Goal: Use online tool/utility: Utilize a website feature to perform a specific function

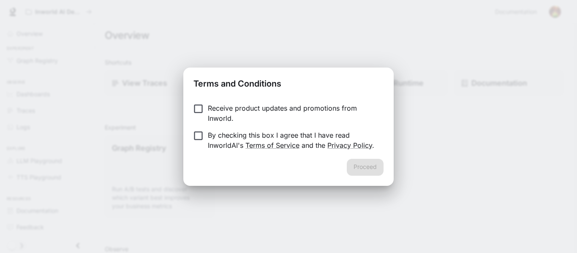
click at [216, 109] on p "Receive product updates and promotions from Inworld." at bounding box center [292, 113] width 169 height 20
click at [211, 139] on p "By checking this box I agree that I have read InworldAI's Terms of Service and …" at bounding box center [292, 140] width 169 height 20
click at [354, 164] on button "Proceed" at bounding box center [365, 167] width 37 height 17
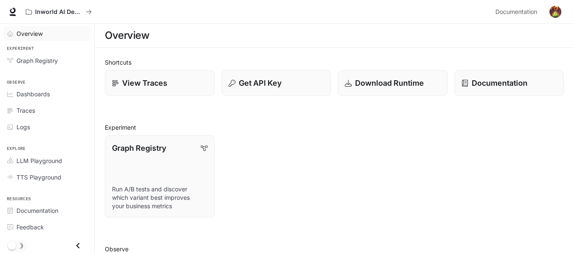
click at [31, 30] on span "Overview" at bounding box center [29, 33] width 26 height 9
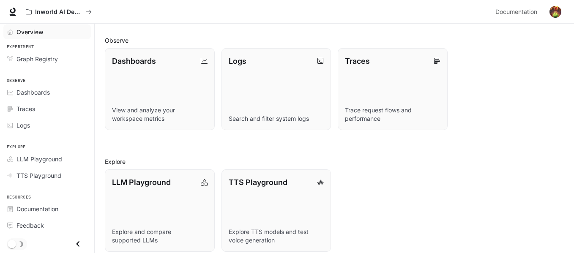
scroll to position [218, 0]
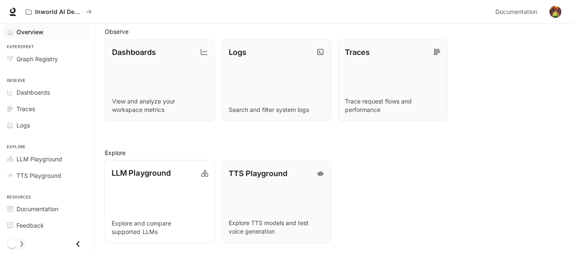
click at [135, 211] on link "LLM Playground Explore and compare supported LLMs" at bounding box center [159, 201] width 111 height 83
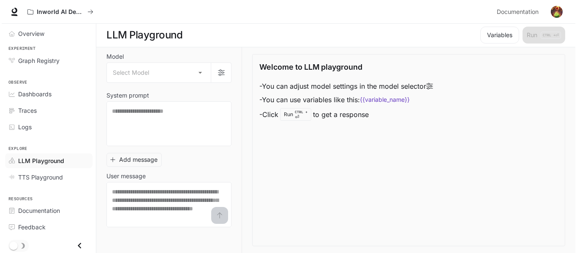
scroll to position [0, 0]
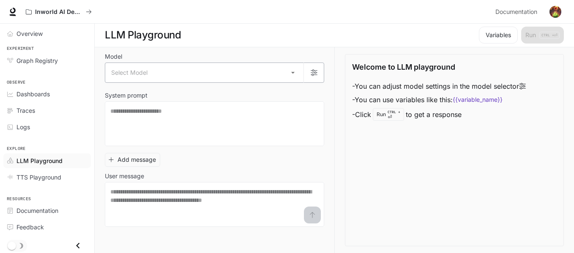
click at [136, 67] on body "Skip to main content Inworld AI Demos Documentation Documentation Portal Overvi…" at bounding box center [287, 126] width 574 height 253
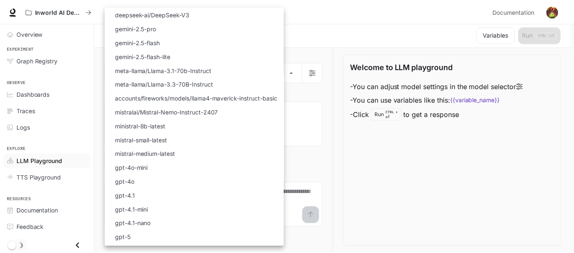
scroll to position [41, 0]
click at [219, 96] on p "accounts/fireworks/models/llama4-maverick-instruct-basic" at bounding box center [196, 98] width 163 height 9
type input "**********"
